Goal: Task Accomplishment & Management: Manage account settings

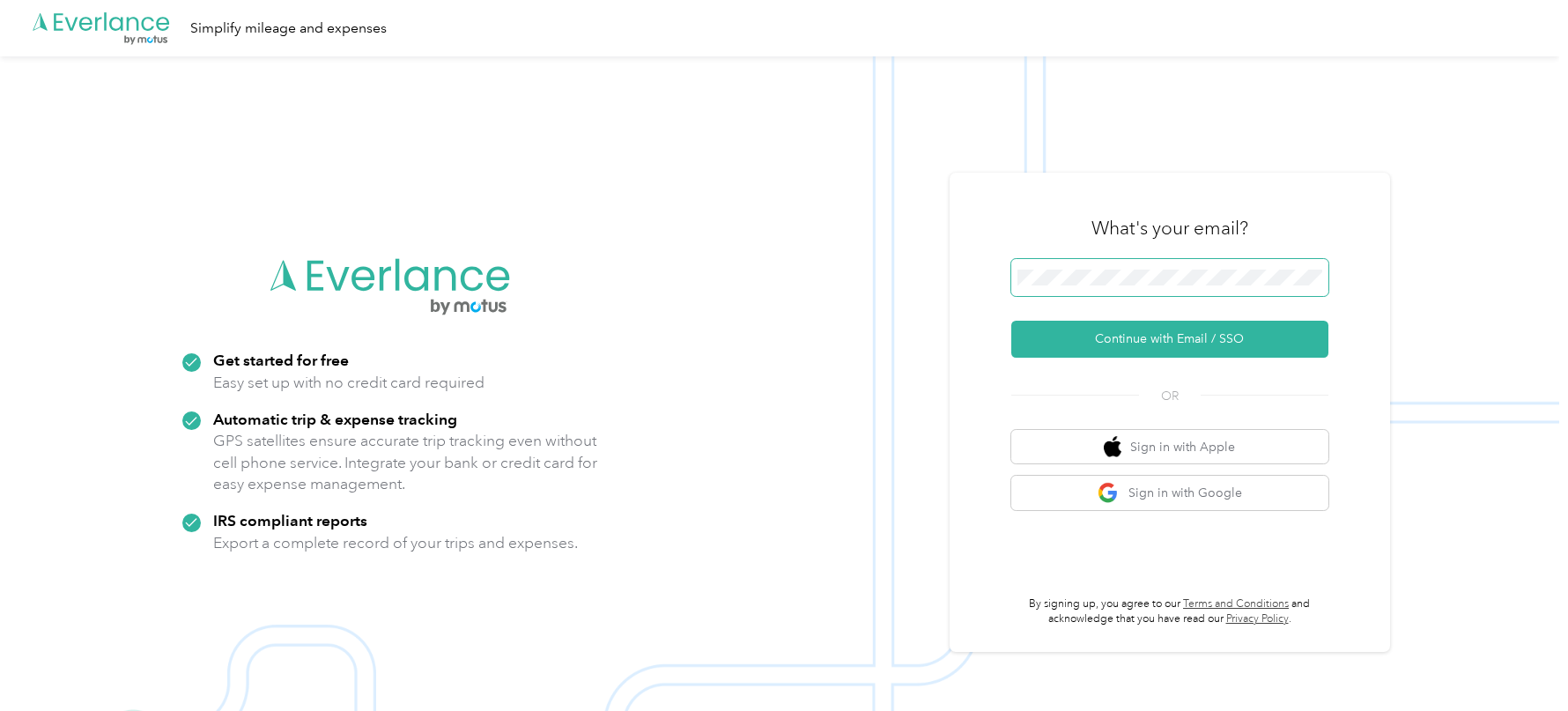
click at [1156, 266] on span at bounding box center [1170, 277] width 317 height 37
click at [1012, 321] on button "Continue with Email / SSO" at bounding box center [1170, 339] width 317 height 37
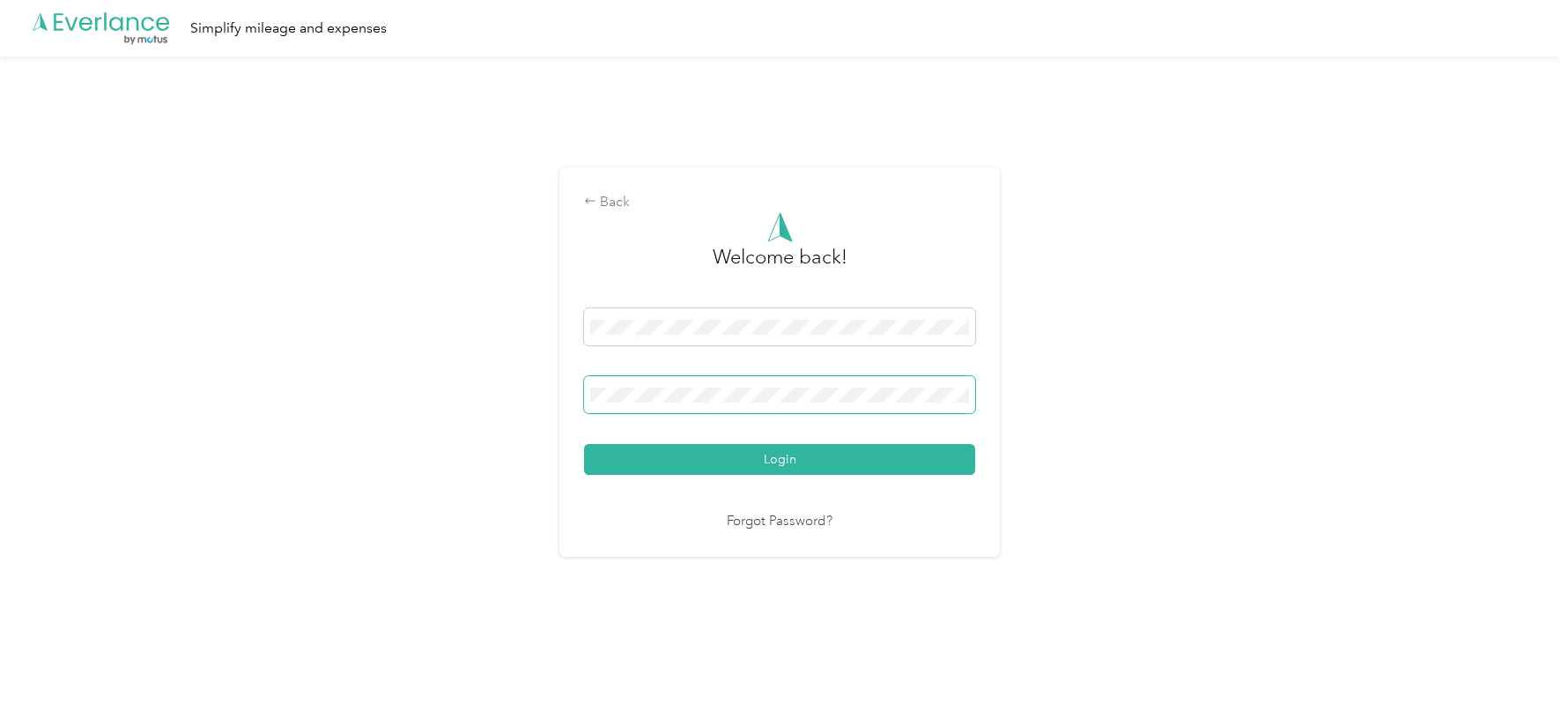
click at [584, 444] on button "Login" at bounding box center [779, 459] width 391 height 31
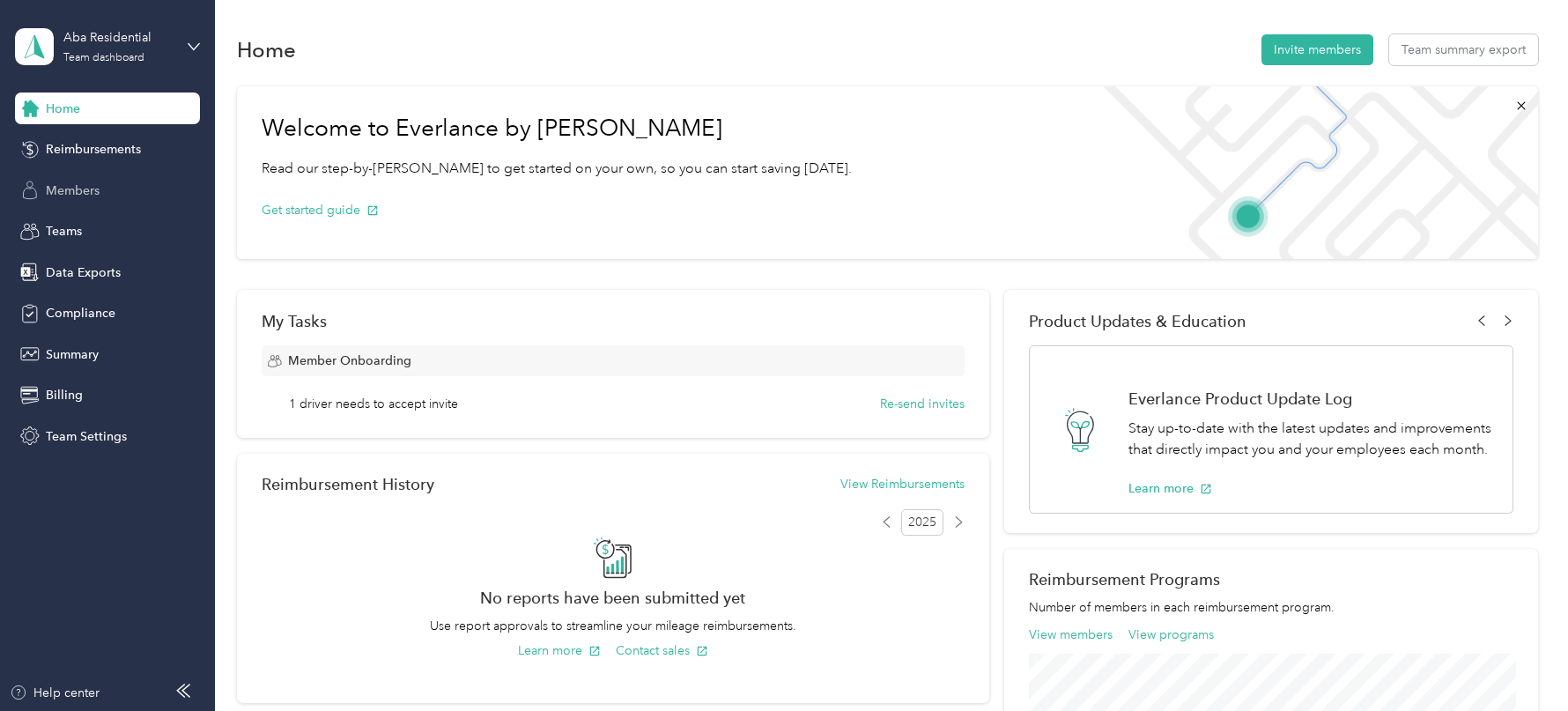
click at [84, 193] on span "Members" at bounding box center [72, 190] width 53 height 19
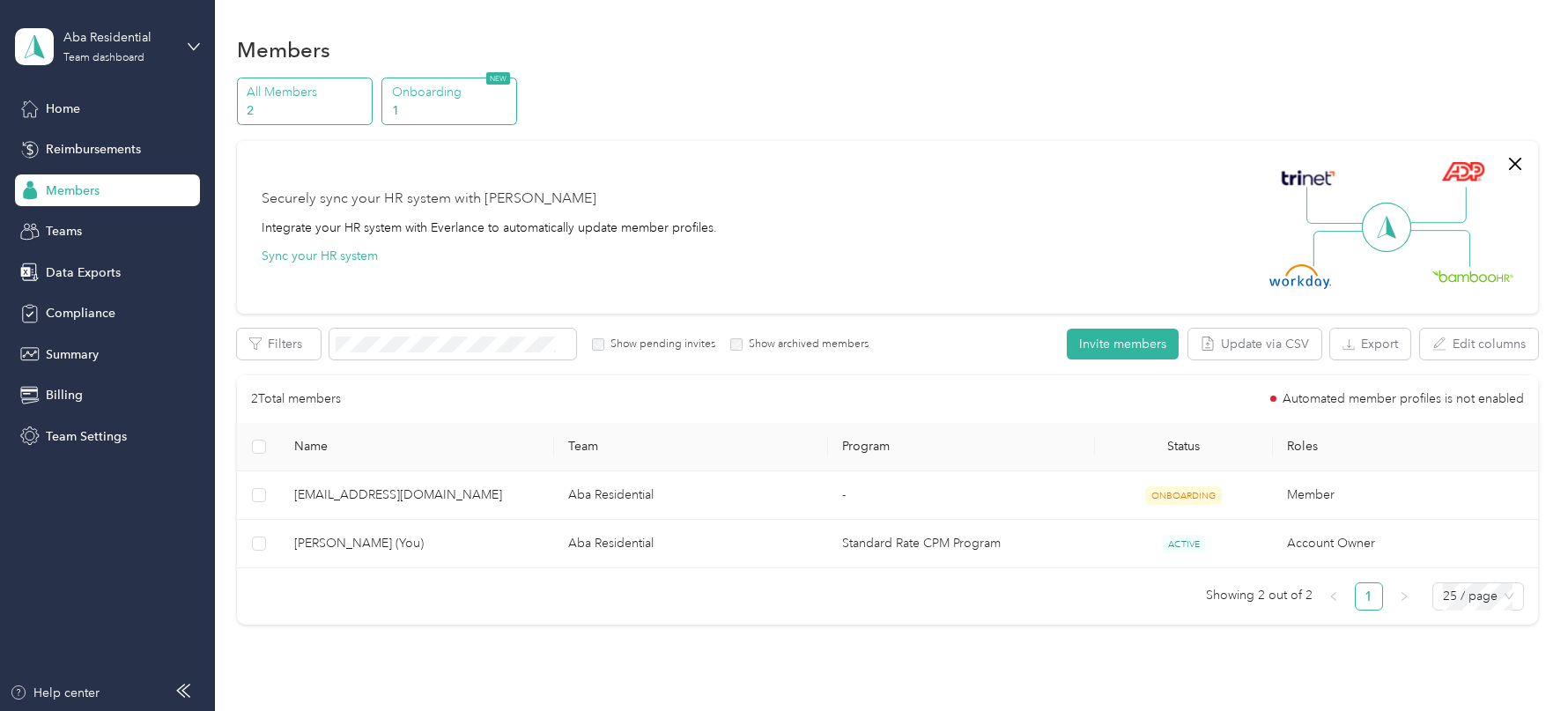
click at [460, 95] on p "Onboarding" at bounding box center [452, 92] width 120 height 19
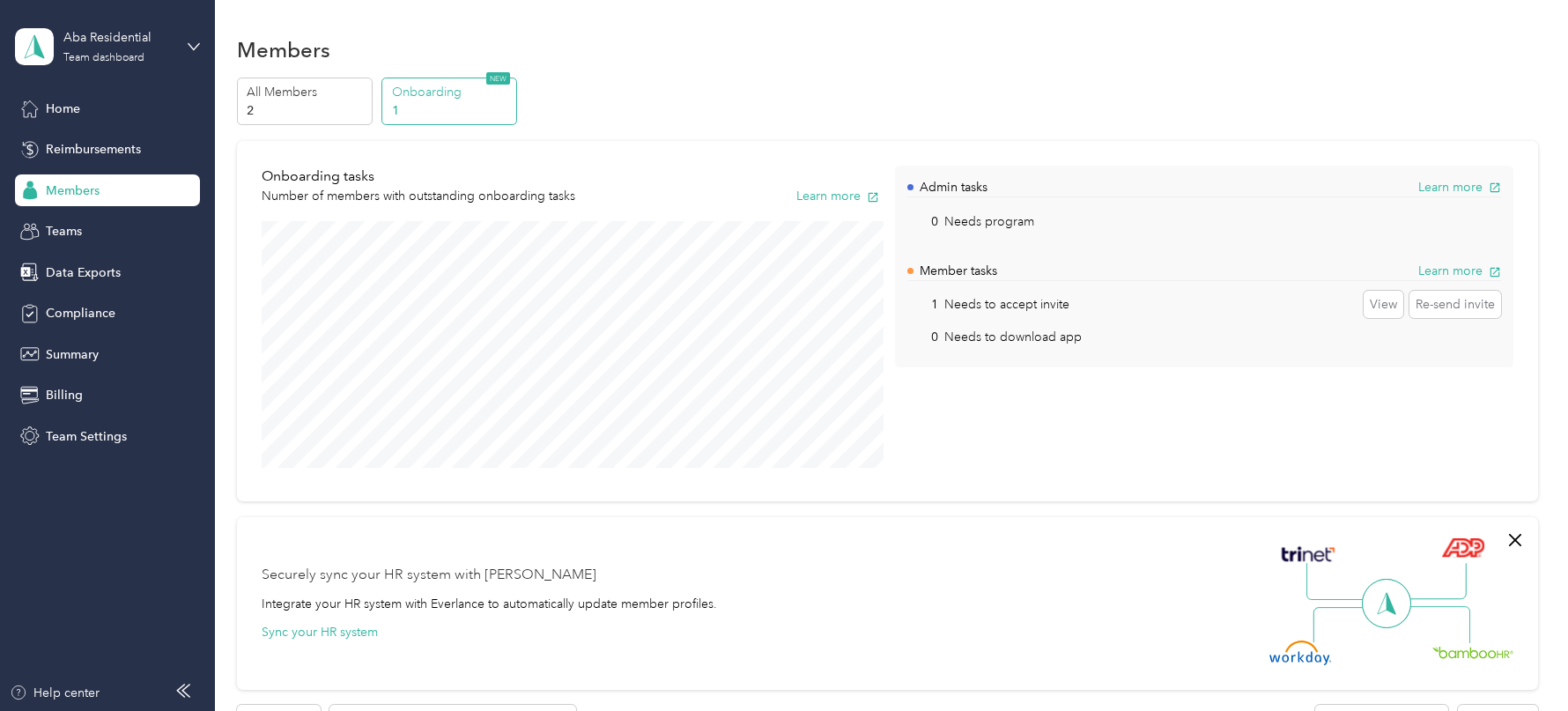
scroll to position [291, 0]
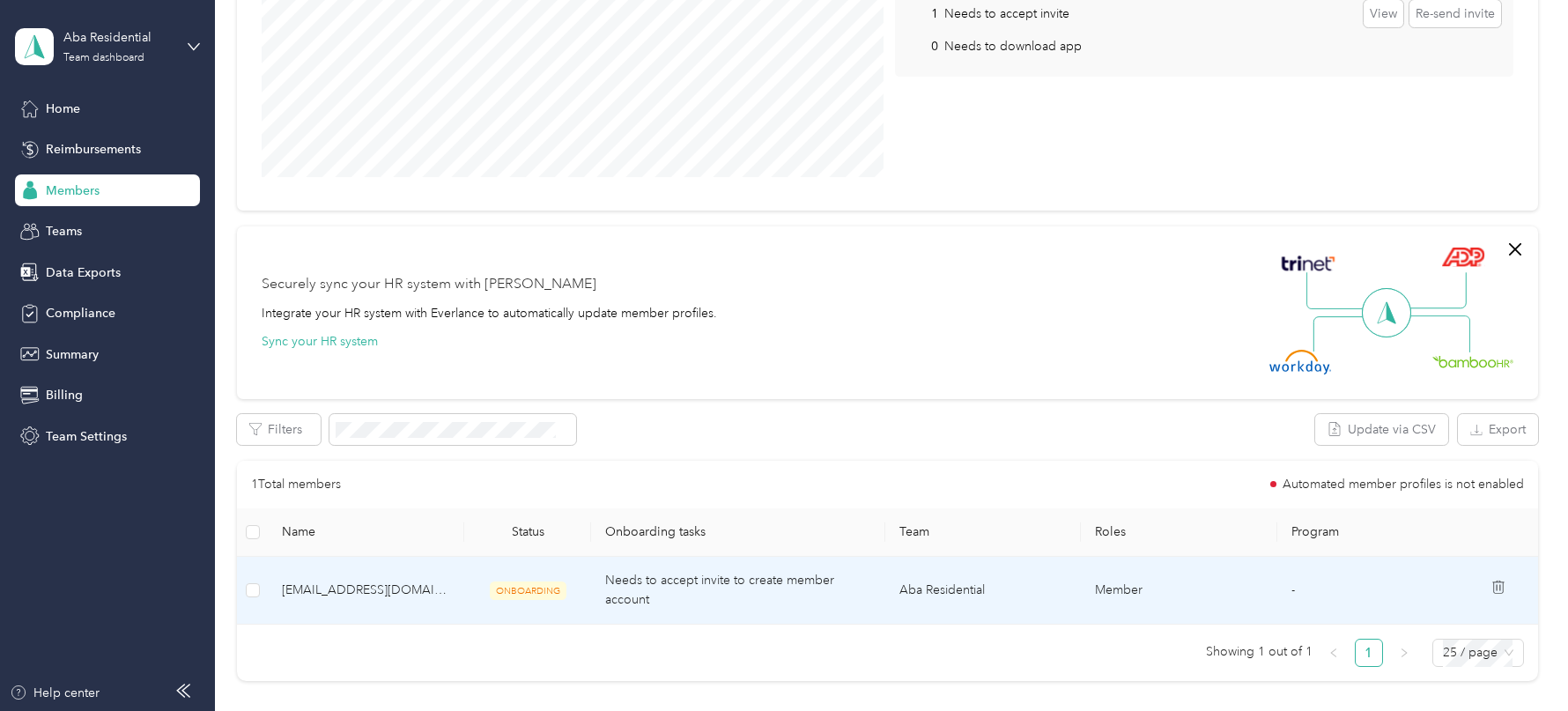
click at [366, 589] on span "[EMAIL_ADDRESS][DOMAIN_NAME]" at bounding box center [365, 590] width 167 height 20
copy span "[EMAIL_ADDRESS][DOMAIN_NAME]"
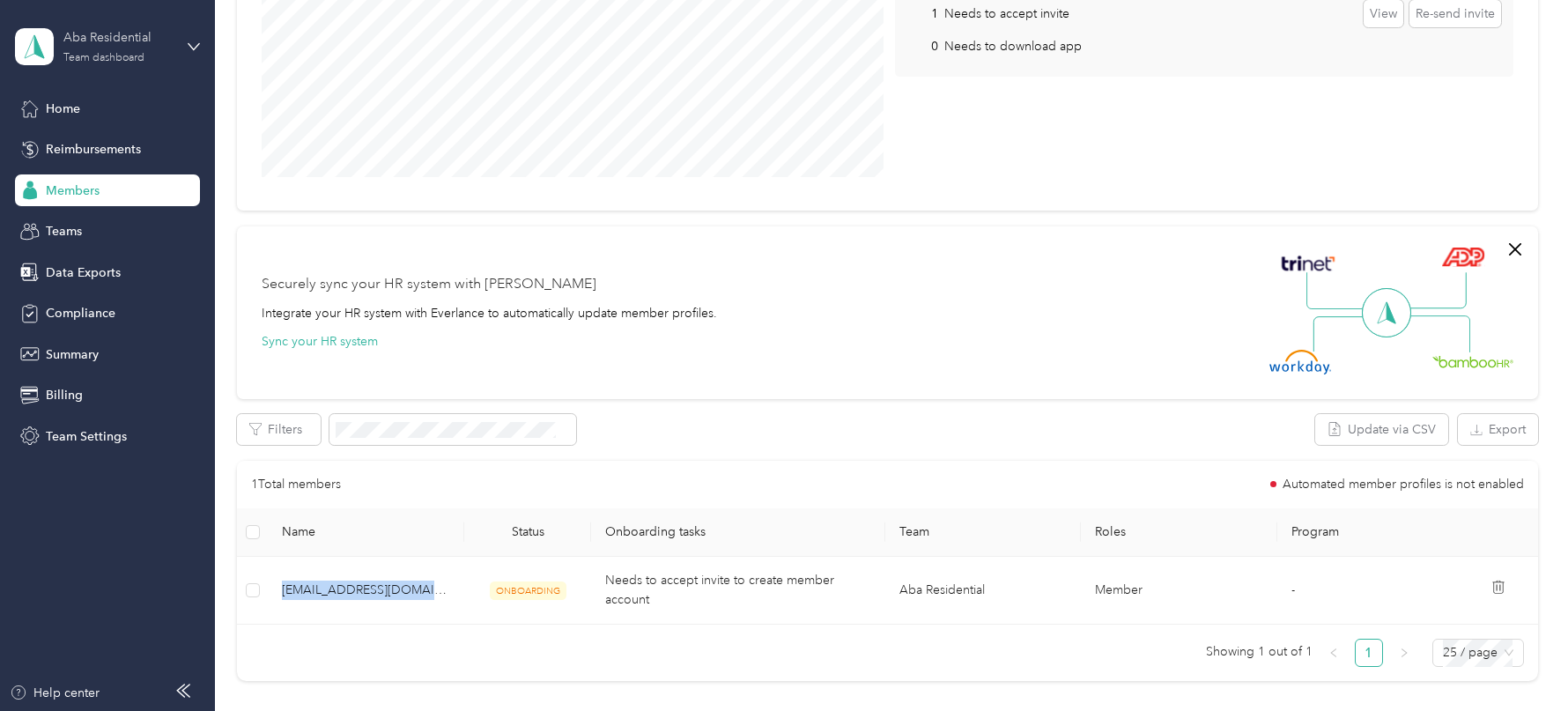
click at [145, 39] on div "Aba Residential" at bounding box center [118, 38] width 110 height 19
click at [113, 227] on div "Log out" at bounding box center [200, 224] width 346 height 31
